Goal: Task Accomplishment & Management: Complete application form

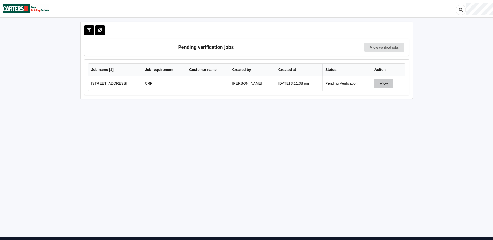
click at [388, 84] on button "View" at bounding box center [384, 83] width 19 height 9
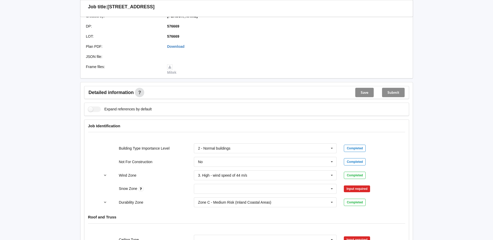
scroll to position [130, 0]
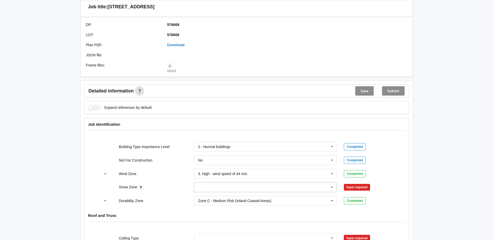
click at [333, 189] on icon at bounding box center [332, 188] width 8 height 10
click at [204, 130] on div "N0" at bounding box center [265, 130] width 143 height 10
click at [364, 189] on button "Confirm input" at bounding box center [359, 187] width 31 height 9
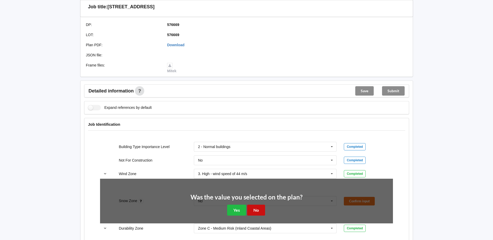
click at [258, 210] on button "No" at bounding box center [256, 210] width 18 height 11
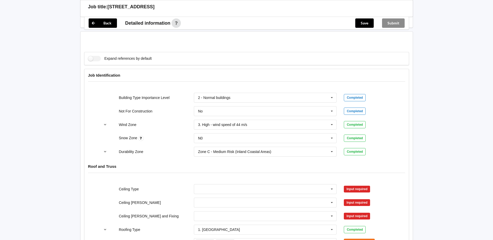
scroll to position [234, 0]
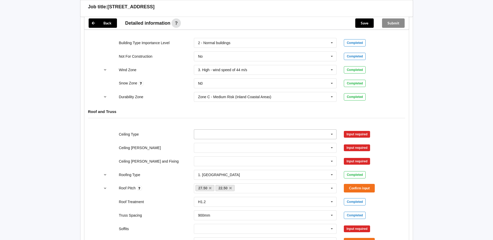
click at [333, 135] on icon at bounding box center [332, 135] width 8 height 10
click at [420, 100] on div "Back Delete Job title: 18 Aquamarine Ave Upper Orewa Customer name : Specific c…" at bounding box center [246, 100] width 493 height 668
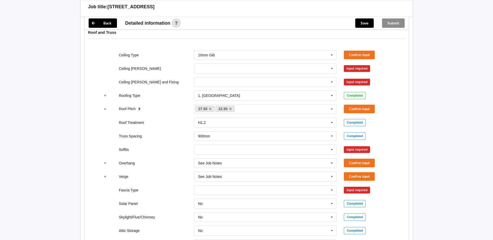
scroll to position [312, 0]
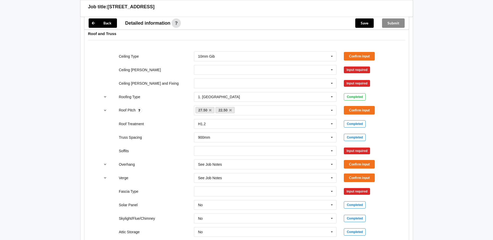
click at [60, 176] on div "Back Delete Job title: 18 Aquamarine Ave Upper Orewa Customer name : Specific c…" at bounding box center [246, 22] width 493 height 668
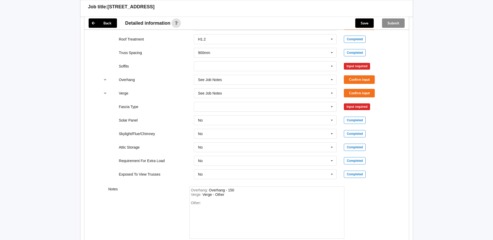
scroll to position [303, 0]
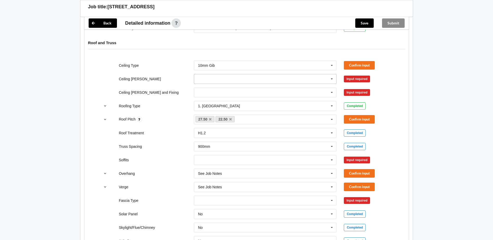
click at [292, 80] on input "text" at bounding box center [266, 78] width 143 height 9
click at [215, 88] on div "400mm" at bounding box center [265, 89] width 143 height 10
click at [204, 92] on input "text" at bounding box center [266, 92] width 143 height 9
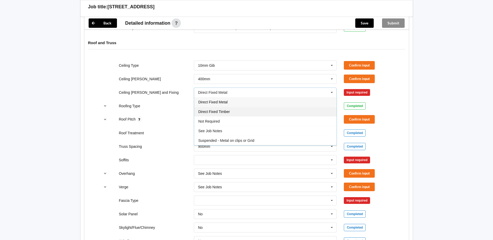
click at [224, 111] on span "Direct Fixed Timber" at bounding box center [213, 112] width 31 height 4
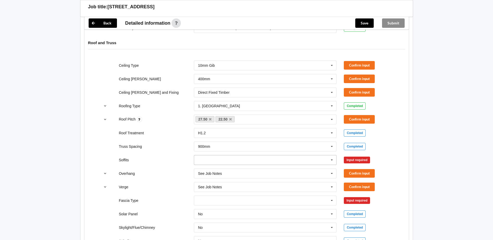
click at [205, 159] on input "text" at bounding box center [266, 160] width 143 height 9
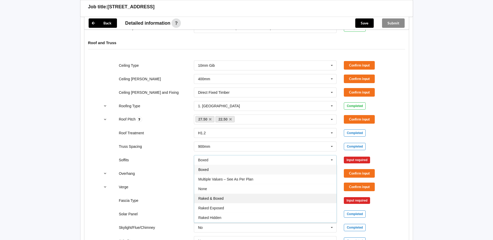
click at [218, 199] on span "Raked & Boxed" at bounding box center [210, 199] width 25 height 4
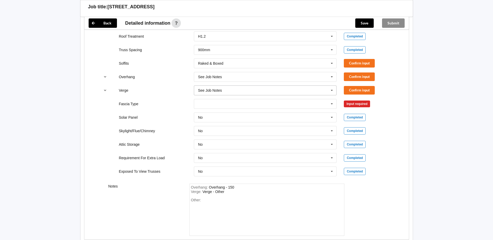
scroll to position [407, 0]
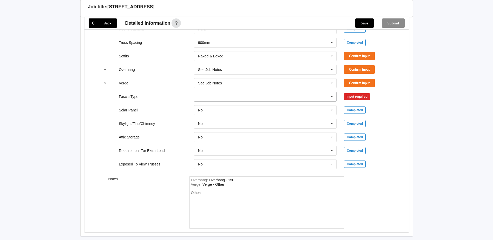
click at [221, 96] on input "text" at bounding box center [266, 96] width 143 height 9
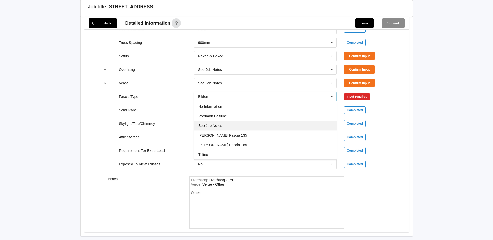
click at [228, 128] on div "See Job Notes" at bounding box center [265, 126] width 143 height 10
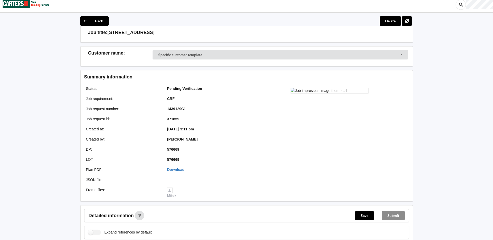
scroll to position [0, 0]
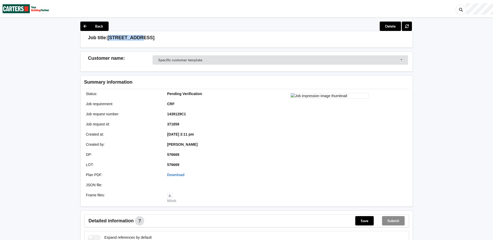
drag, startPoint x: 108, startPoint y: 37, endPoint x: 139, endPoint y: 38, distance: 31.0
click at [139, 38] on h3 "[STREET_ADDRESS]" at bounding box center [131, 38] width 47 height 6
drag, startPoint x: 139, startPoint y: 38, endPoint x: 125, endPoint y: 37, distance: 13.8
copy h3 "18 Aquamarin"
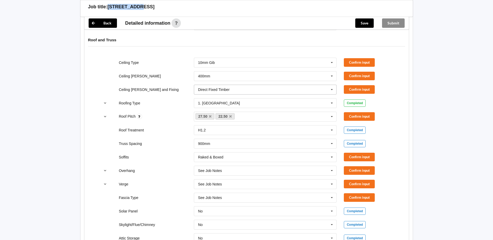
scroll to position [312, 0]
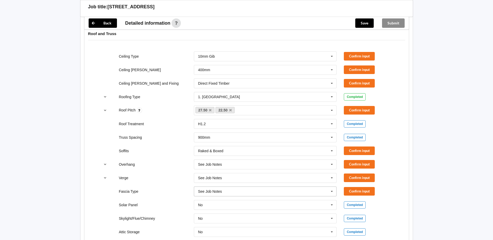
click at [332, 192] on icon at bounding box center [332, 192] width 8 height 10
click at [45, 184] on div "Back Delete Job title: 18 Aquamarine Ave Upper Orewa Customer name : Specific c…" at bounding box center [246, 22] width 493 height 668
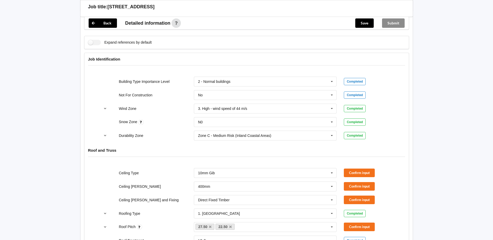
scroll to position [234, 0]
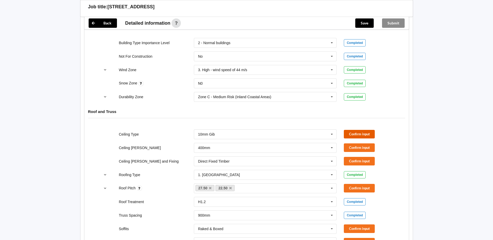
click at [362, 137] on button "Confirm input" at bounding box center [359, 134] width 31 height 9
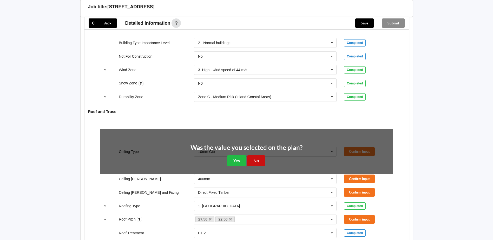
click at [260, 163] on button "No" at bounding box center [256, 161] width 18 height 11
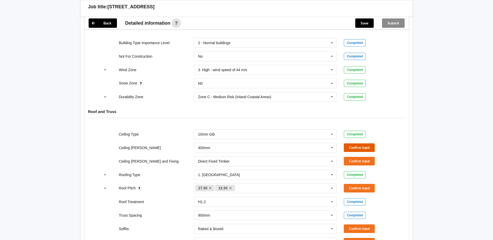
click at [355, 149] on button "Confirm input" at bounding box center [359, 148] width 31 height 9
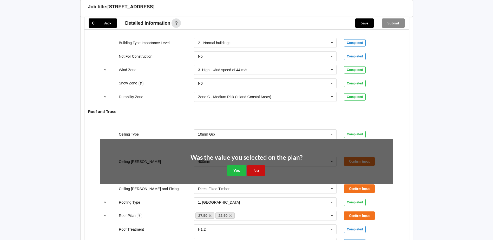
click at [258, 171] on button "No" at bounding box center [256, 170] width 18 height 11
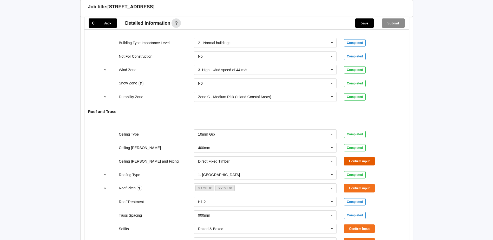
click at [353, 161] on button "Confirm input" at bounding box center [359, 161] width 31 height 9
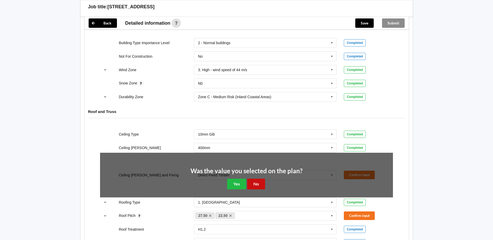
click at [257, 184] on button "No" at bounding box center [256, 184] width 18 height 11
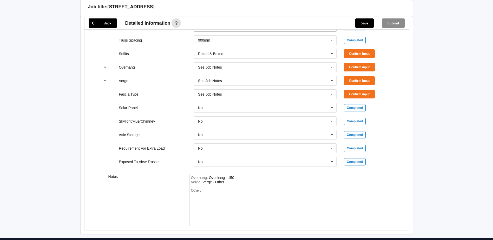
scroll to position [416, 0]
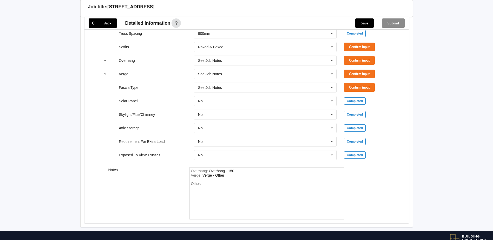
click at [199, 185] on span "Other:" at bounding box center [196, 184] width 10 height 4
click at [213, 183] on div "Other:" at bounding box center [267, 200] width 152 height 36
click at [231, 86] on input "text" at bounding box center [266, 87] width 143 height 9
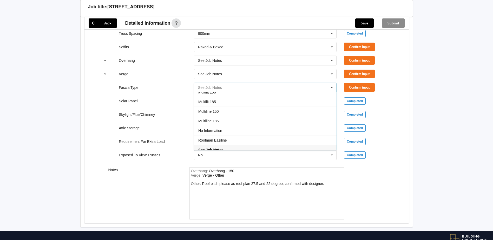
scroll to position [121, 0]
click at [217, 102] on div "Multifit 135" at bounding box center [265, 102] width 143 height 10
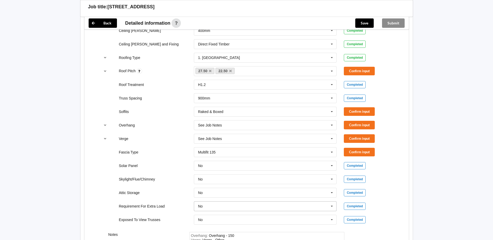
scroll to position [416, 0]
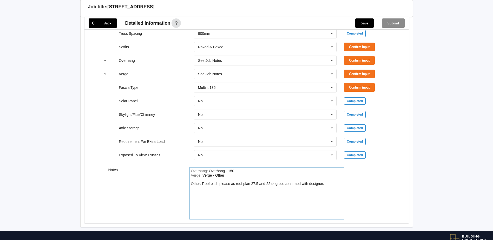
click at [239, 171] on div "Overhang : Overhang - 150" at bounding box center [267, 171] width 152 height 5
drag, startPoint x: 228, startPoint y: 177, endPoint x: 216, endPoint y: 176, distance: 12.5
click at [216, 176] on div "Verge : Verge - Other" at bounding box center [267, 175] width 152 height 5
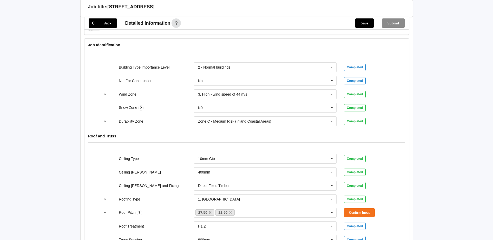
scroll to position [208, 0]
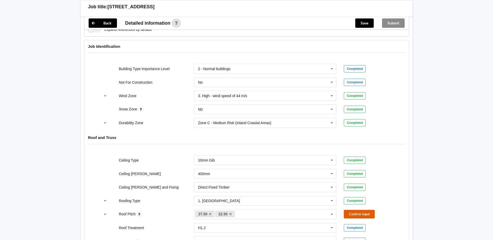
click at [359, 215] on button "Confirm input" at bounding box center [359, 214] width 31 height 9
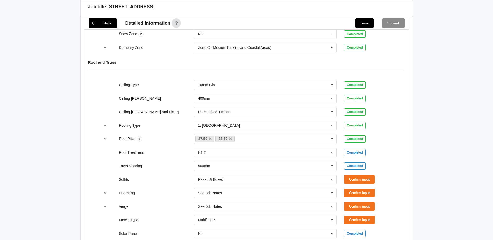
scroll to position [364, 0]
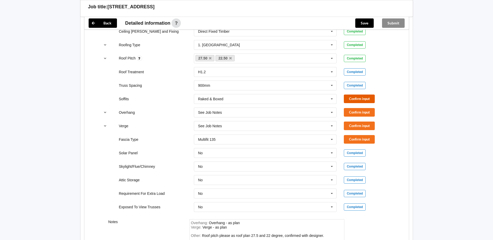
click at [362, 98] on button "Confirm input" at bounding box center [359, 99] width 31 height 9
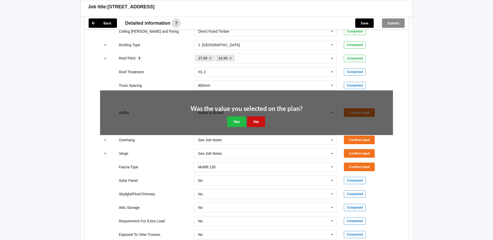
click at [260, 123] on button "No" at bounding box center [256, 122] width 18 height 11
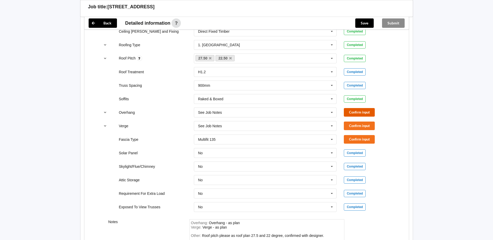
click at [349, 113] on button "Confirm input" at bounding box center [359, 112] width 31 height 9
click at [354, 125] on button "Confirm input" at bounding box center [359, 126] width 31 height 9
click at [361, 142] on button "Confirm input" at bounding box center [359, 139] width 31 height 9
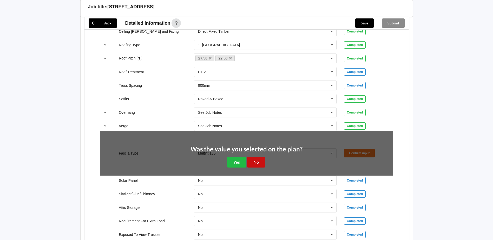
click at [255, 164] on button "No" at bounding box center [256, 162] width 18 height 11
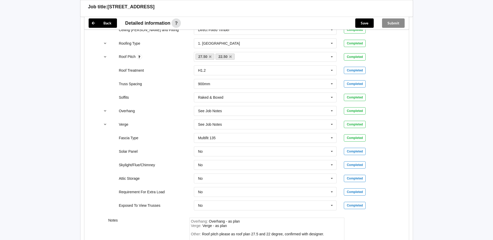
scroll to position [433, 0]
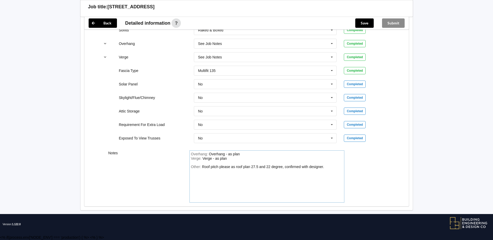
click at [242, 155] on div "Overhang : Overhang - as plan" at bounding box center [267, 154] width 152 height 5
click at [271, 162] on div "Overhang : Overhang - as plan mu'ltii value Verge : Verge - as plan Other: Roof…" at bounding box center [267, 177] width 155 height 52
drag, startPoint x: 251, startPoint y: 155, endPoint x: 246, endPoint y: 155, distance: 5.2
click at [246, 155] on div "Overhang - as plan mu'ltii value" at bounding box center [234, 154] width 51 height 4
click at [265, 155] on div "Overhang : Overhang - as plan mu'ltii valuelti" at bounding box center [267, 154] width 152 height 5
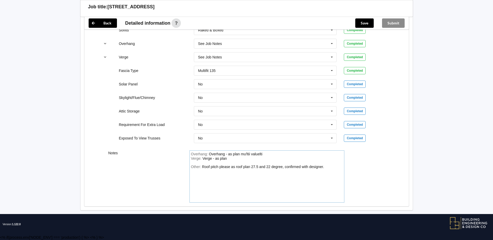
click at [246, 155] on div "Overhang - as plan mu'ltii valuelti" at bounding box center [236, 154] width 54 height 4
drag, startPoint x: 268, startPoint y: 155, endPoint x: 259, endPoint y: 156, distance: 9.4
click at [259, 156] on div "Overhang : Overhang - as plan mu'ltii valuelti" at bounding box center [267, 154] width 152 height 5
click at [259, 156] on div "Overhang - as plan mu'ltii valuelti" at bounding box center [236, 154] width 54 height 4
drag, startPoint x: 263, startPoint y: 154, endPoint x: 242, endPoint y: 155, distance: 21.9
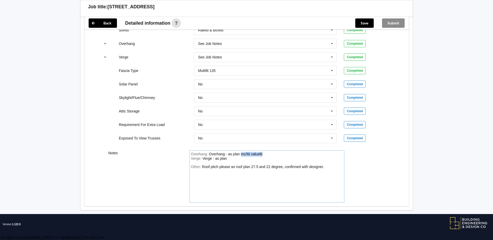
click at [242, 155] on div "Overhang : Overhang - as plan mu'ltii valuelti" at bounding box center [267, 154] width 152 height 5
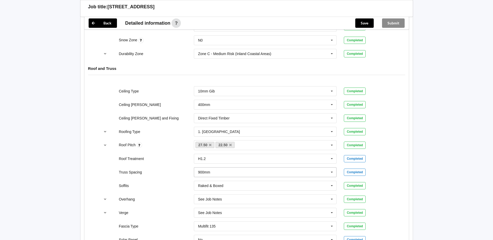
scroll to position [147, 0]
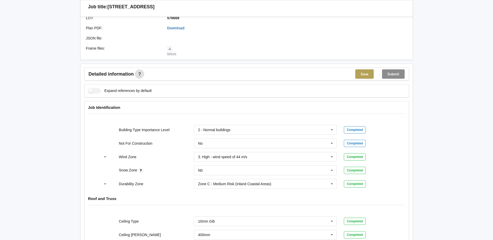
click at [364, 74] on button "Save" at bounding box center [365, 73] width 18 height 9
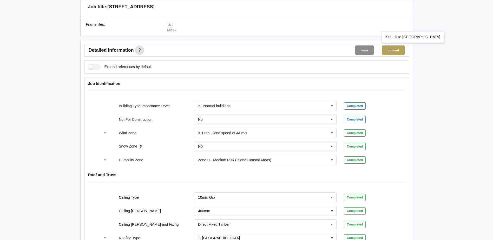
click at [392, 52] on button "Submit" at bounding box center [393, 50] width 23 height 9
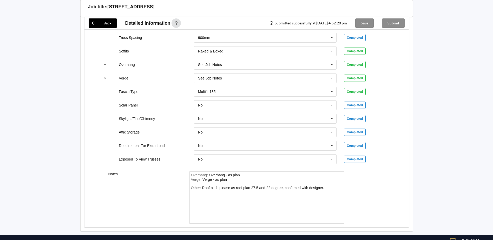
scroll to position [409, 0]
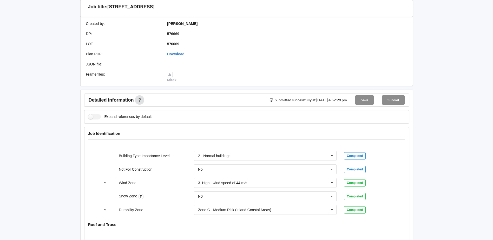
scroll to position [0, 0]
